Goal: Check status: Check status

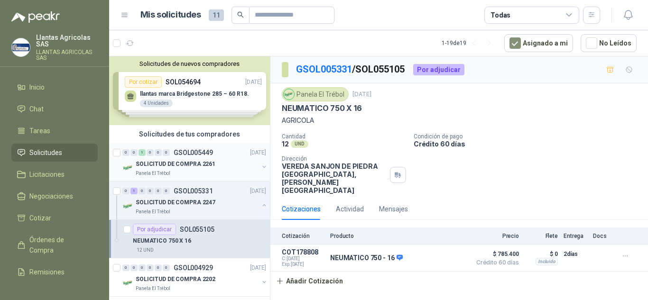
click at [226, 160] on div "SOLICITUD DE COMPRA 2261" at bounding box center [197, 163] width 123 height 11
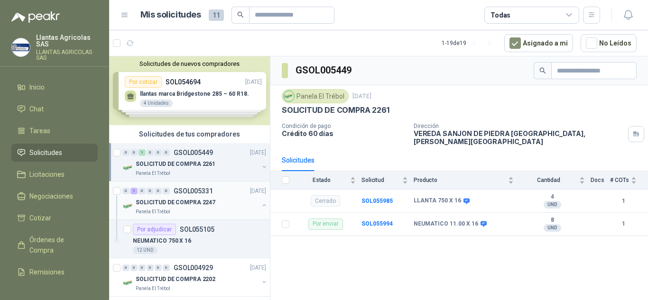
click at [214, 207] on div "SOLICITUD DE COMPRA 2247" at bounding box center [197, 202] width 123 height 11
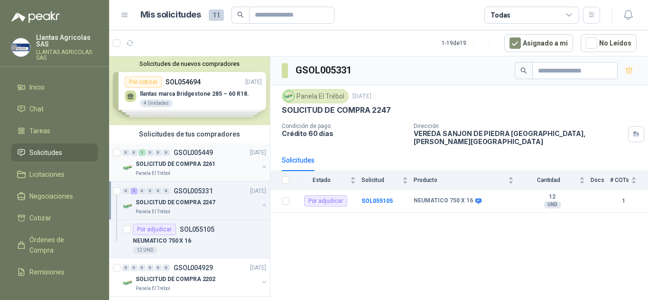
click at [218, 164] on div "SOLICITUD DE COMPRA 2261" at bounding box center [197, 163] width 123 height 11
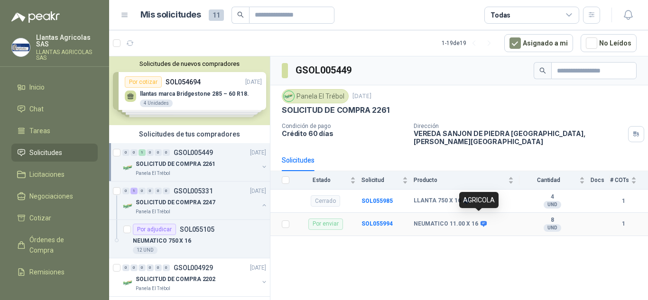
click at [481, 222] on icon at bounding box center [484, 225] width 6 height 6
